Goal: Check status: Check status

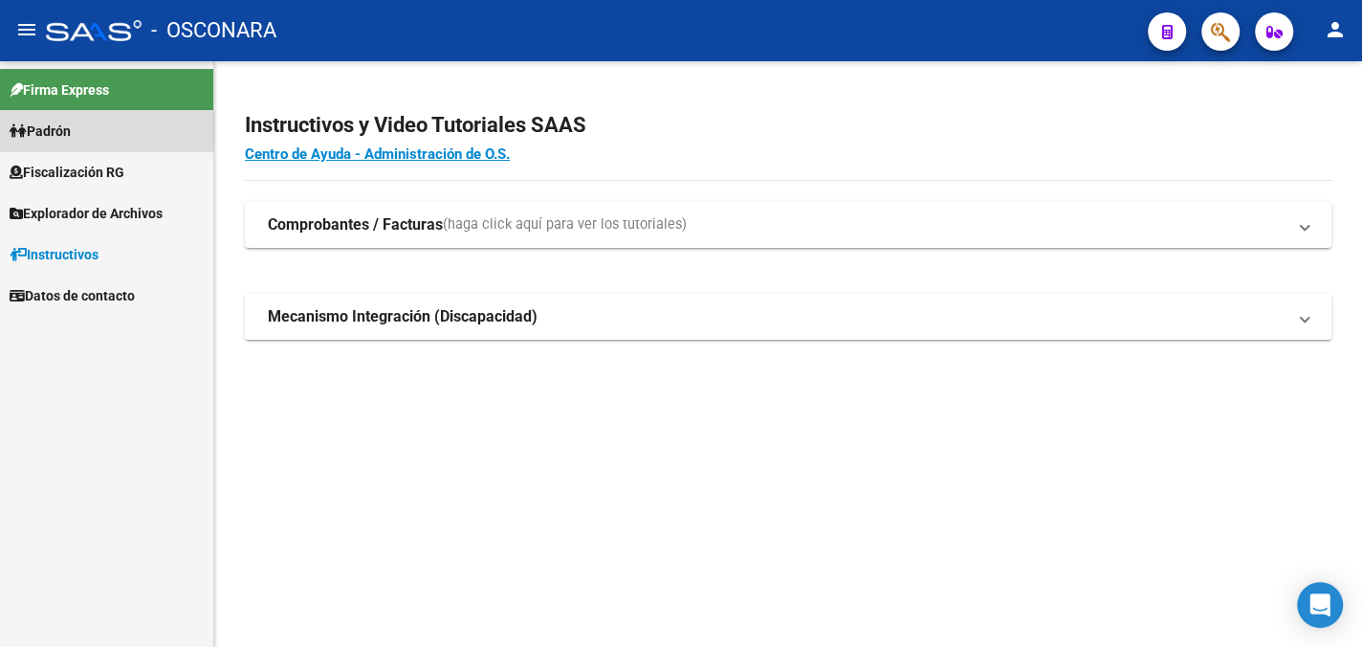
click at [69, 129] on span "Padrón" at bounding box center [40, 131] width 61 height 21
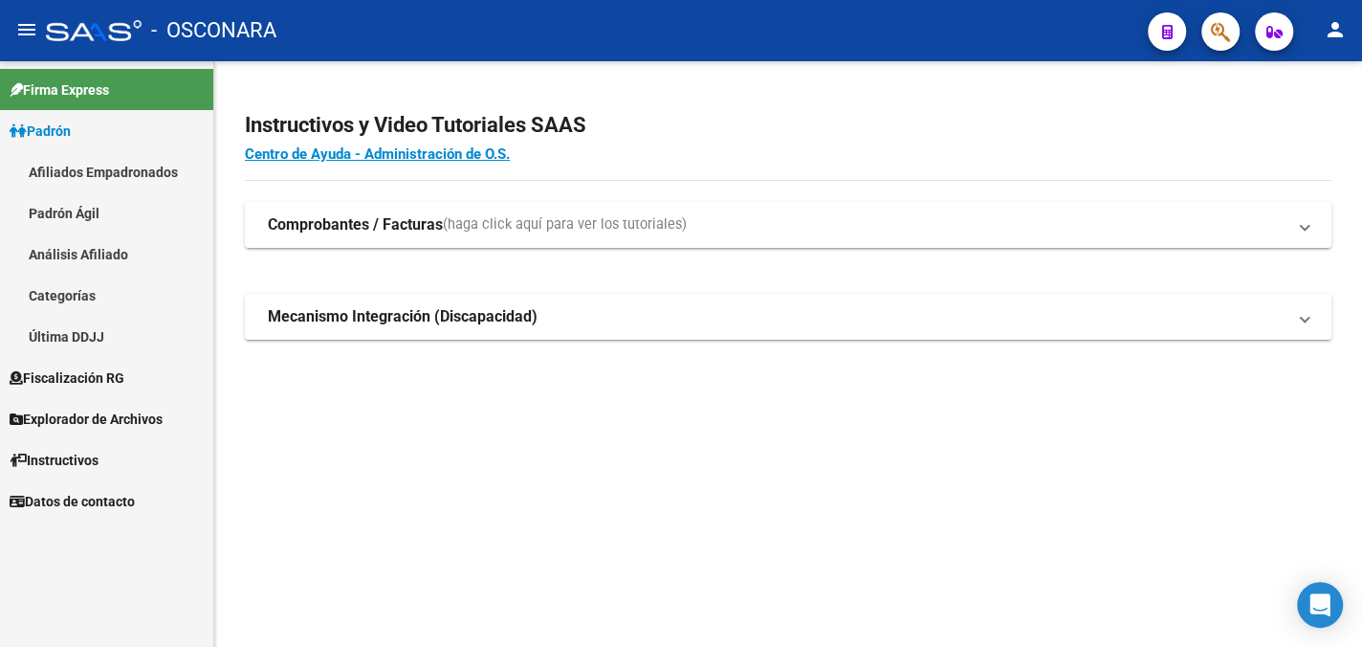
click at [91, 253] on link "Análisis Afiliado" at bounding box center [106, 253] width 213 height 41
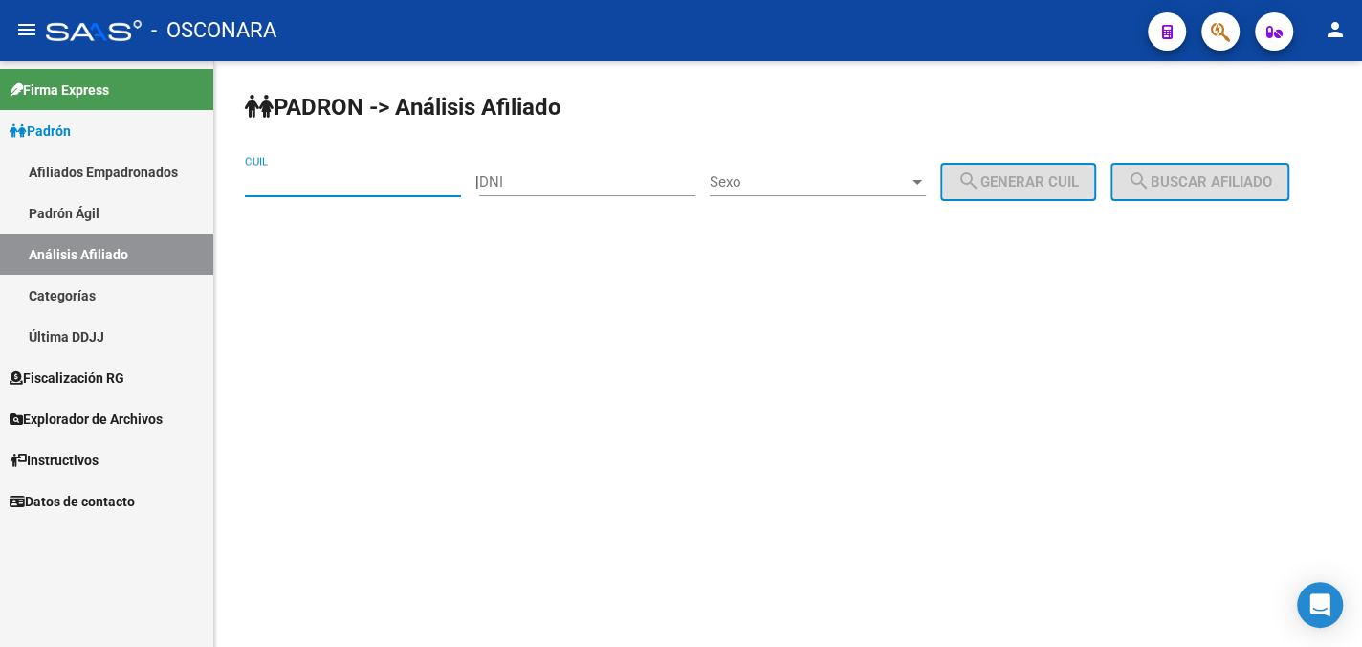
click at [340, 189] on input "CUIL" at bounding box center [353, 181] width 216 height 17
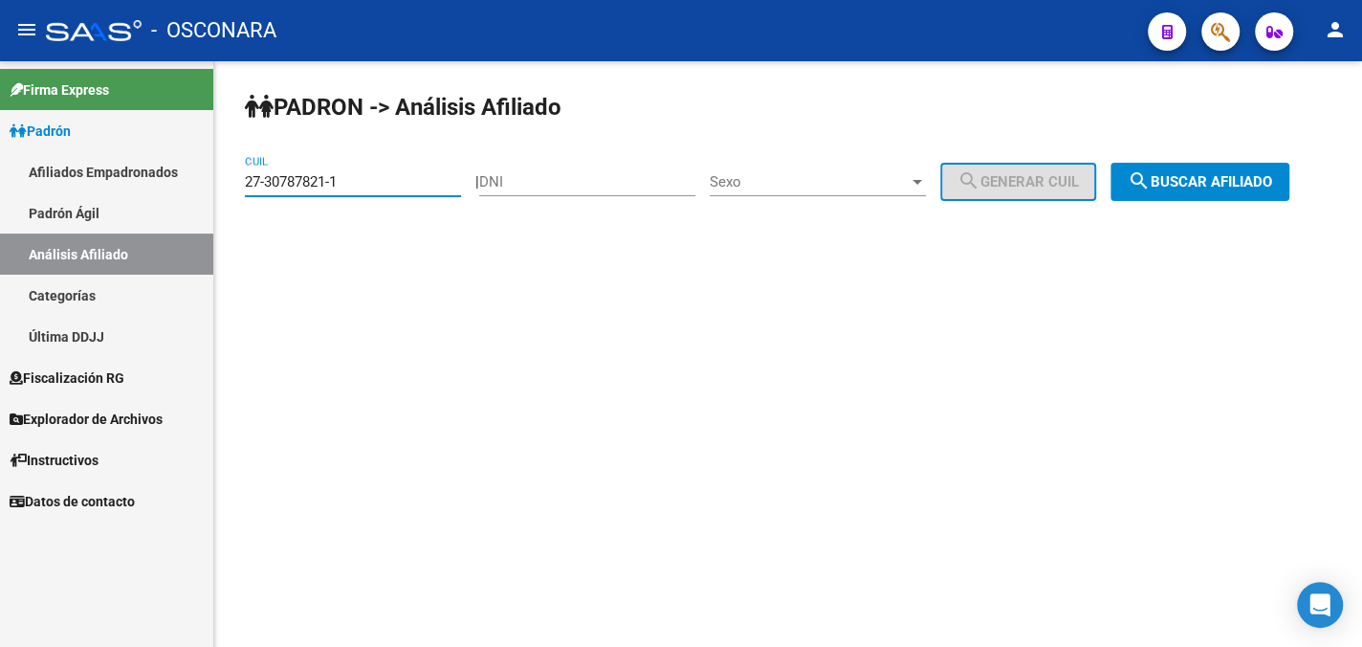
type input "27-30787821-1"
click at [830, 189] on span "Sexo" at bounding box center [809, 181] width 199 height 17
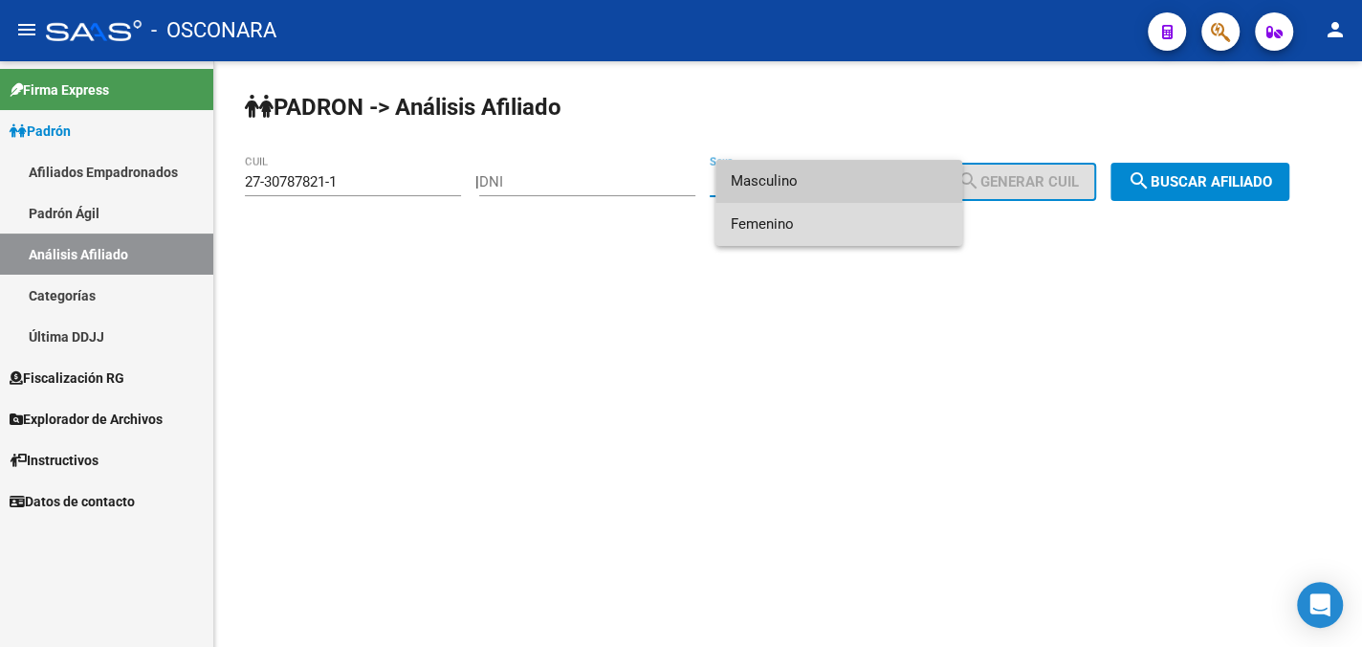
drag, startPoint x: 821, startPoint y: 227, endPoint x: 1002, endPoint y: 228, distance: 181.7
click at [822, 227] on span "Femenino" at bounding box center [839, 224] width 216 height 43
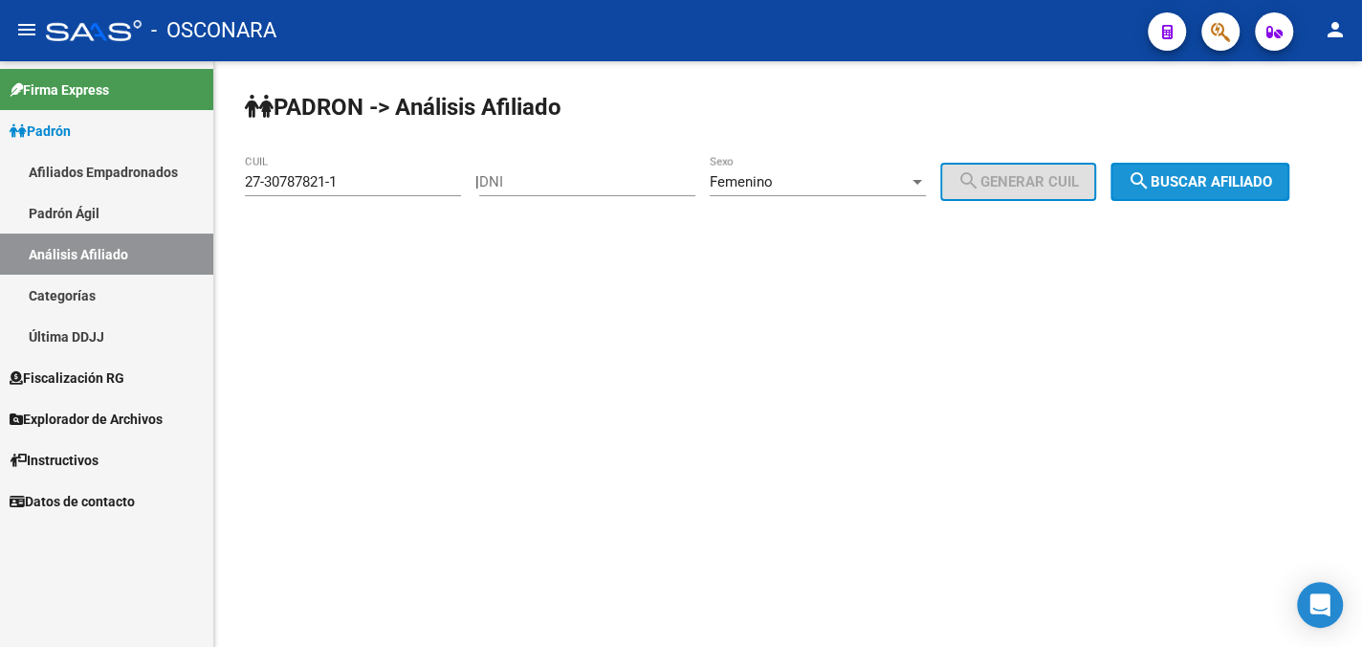
click at [1250, 181] on span "search Buscar afiliado" at bounding box center [1200, 181] width 144 height 17
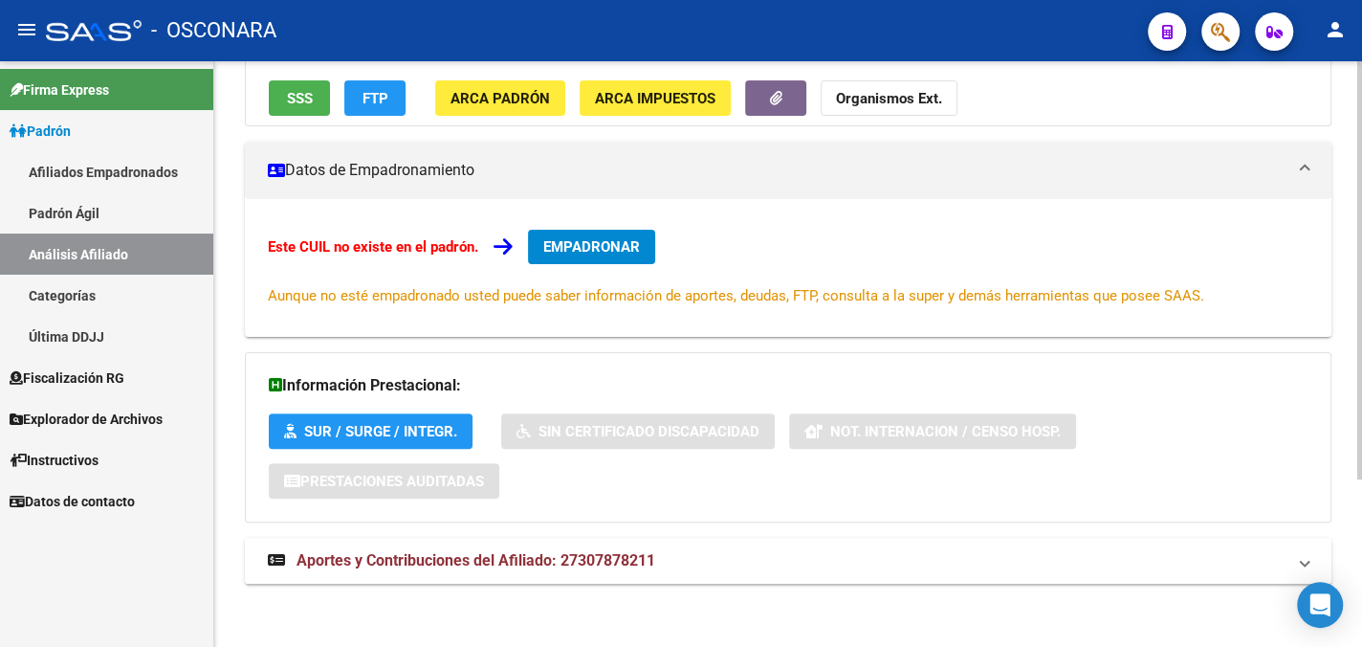
scroll to position [233, 0]
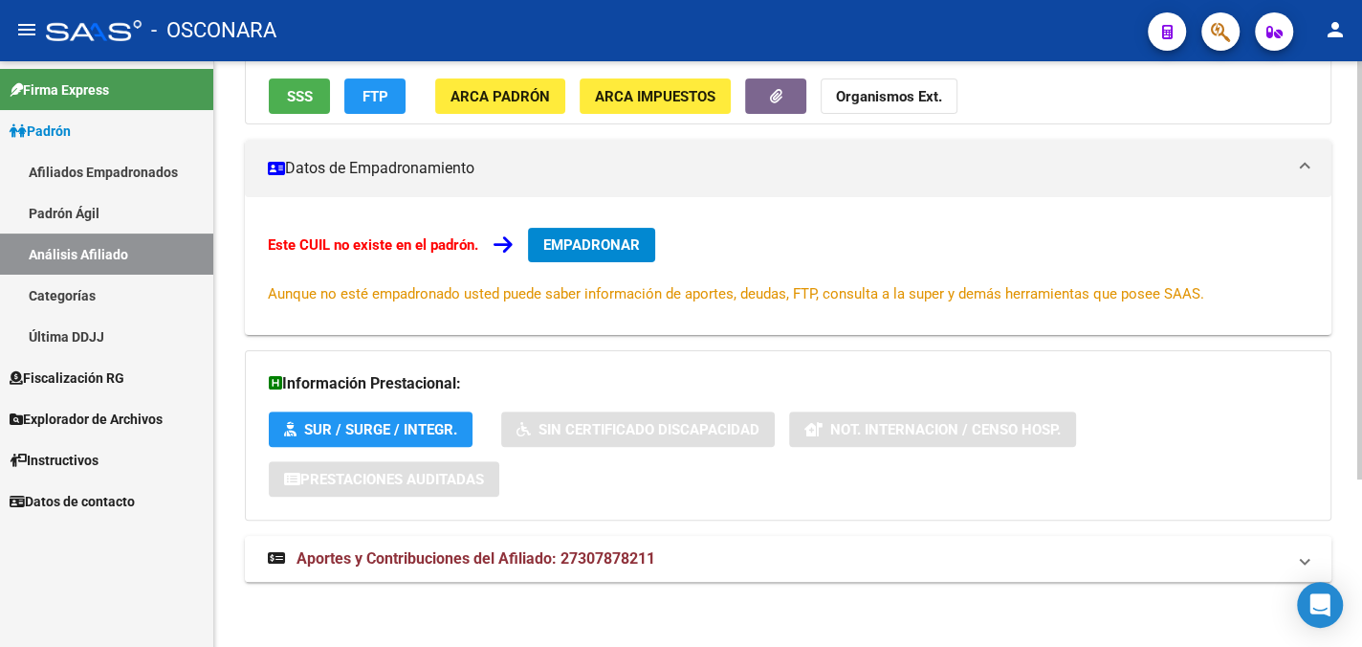
click at [530, 557] on span "Aportes y Contribuciones del Afiliado: 27307878211" at bounding box center [476, 558] width 359 height 18
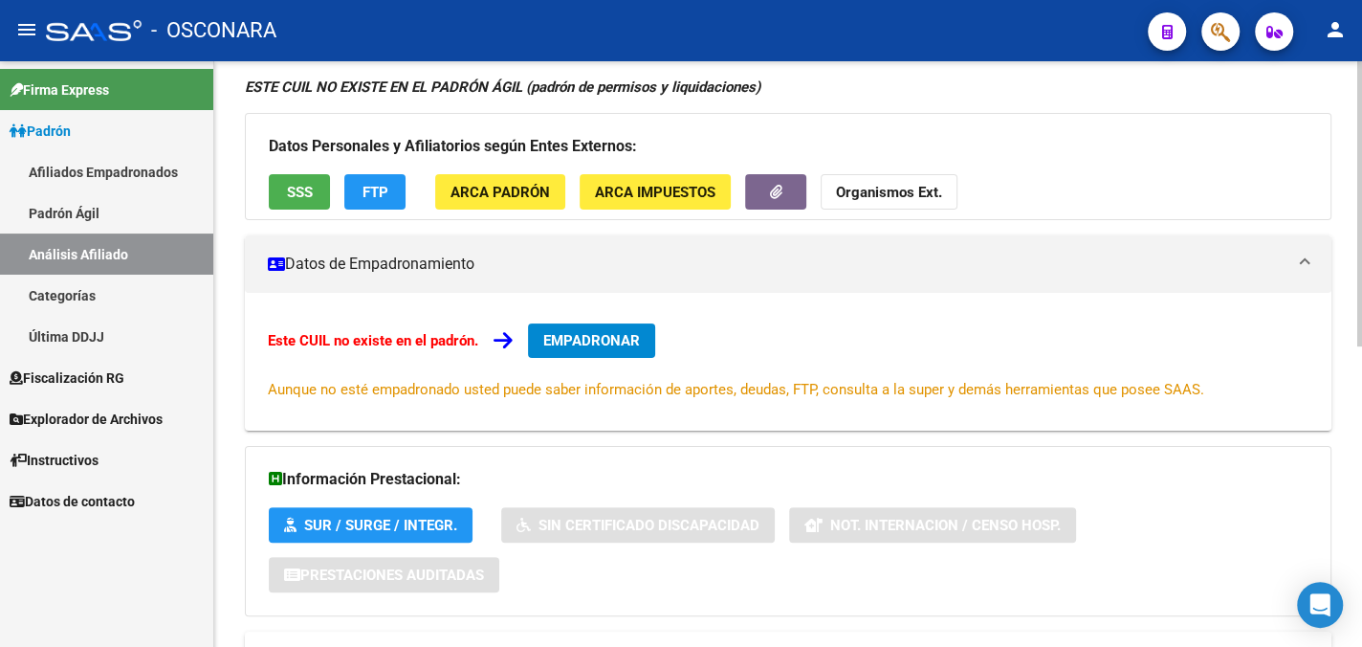
scroll to position [0, 0]
